Goal: Task Accomplishment & Management: Complete application form

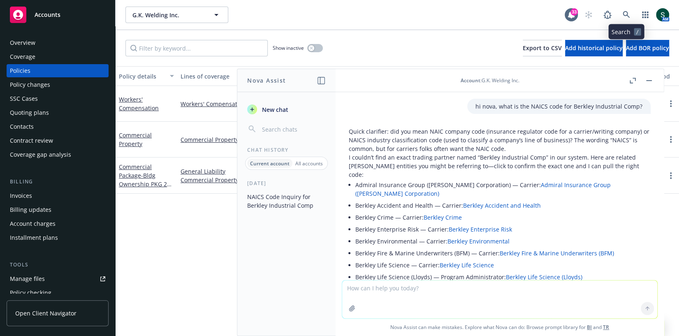
scroll to position [153, 0]
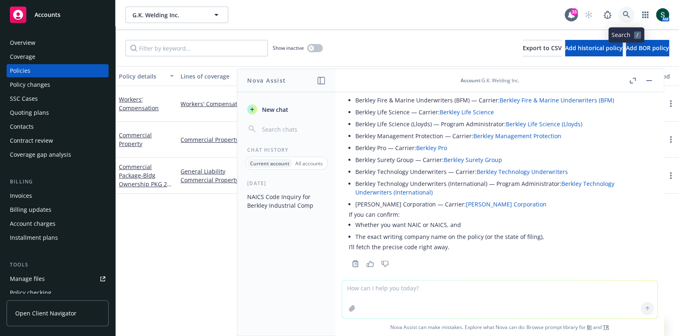
click at [631, 17] on link at bounding box center [626, 15] width 16 height 16
click at [446, 291] on textarea at bounding box center [499, 299] width 315 height 38
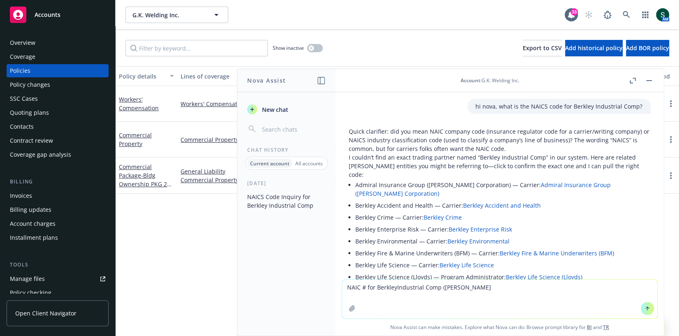
type textarea "NAIC # for BerkleyIndustrial Comp ([PERSON_NAME])"
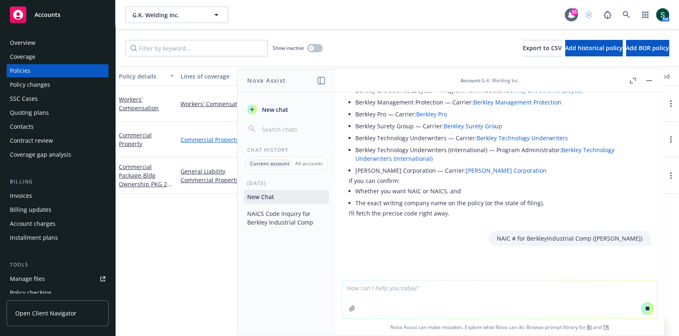
scroll to position [192, 0]
